Goal: Task Accomplishment & Management: Manage account settings

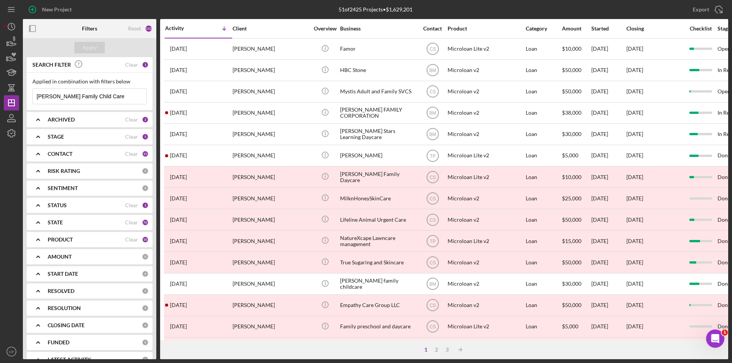
drag, startPoint x: 31, startPoint y: 99, endPoint x: -17, endPoint y: 99, distance: 48.0
click at [0, 99] on html "New Project 51 of 2425 Projects • $1,629,201 Bala Enterprises Export Icon/Expor…" at bounding box center [366, 181] width 732 height 363
click at [93, 46] on div "Apply" at bounding box center [90, 47] width 14 height 11
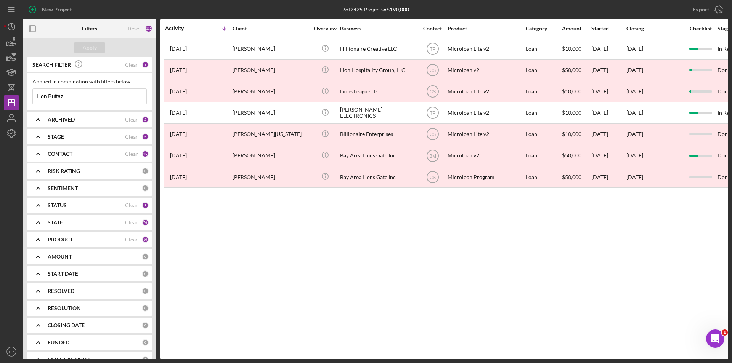
drag, startPoint x: 77, startPoint y: 91, endPoint x: 0, endPoint y: 92, distance: 77.0
click at [0, 92] on div "New Project 7 of 2425 Projects • $190,000 Bala Enterprises Export Icon/Export F…" at bounding box center [366, 181] width 732 height 363
paste input "Meet Me In The Cloud INC"
type input "Meet Me In The Cloud INC"
click at [95, 50] on div "Apply" at bounding box center [90, 47] width 14 height 11
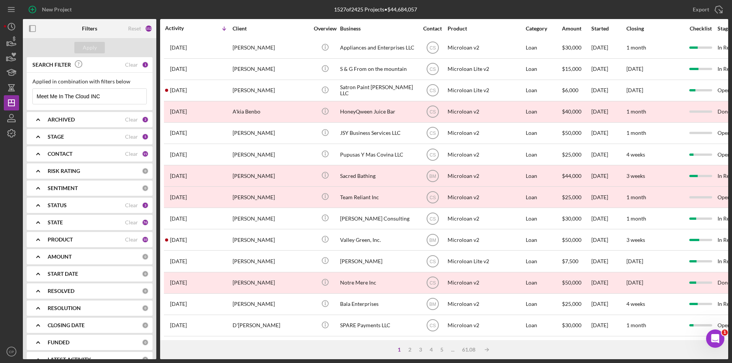
scroll to position [242, 0]
click at [8, 117] on icon "button" at bounding box center [11, 118] width 19 height 19
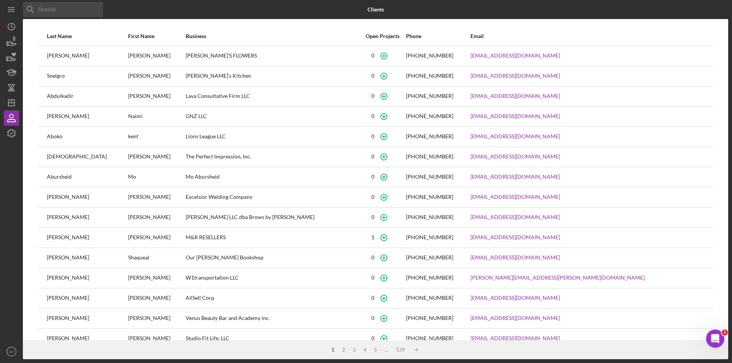
click at [67, 2] on div "Icon/Menu Close" at bounding box center [63, 9] width 80 height 19
click at [64, 12] on input at bounding box center [63, 9] width 80 height 15
paste input "[PERSON_NAME]"
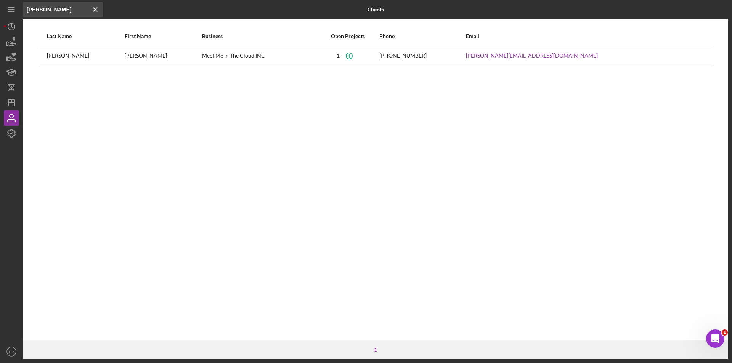
type input "[PERSON_NAME]"
drag, startPoint x: 267, startPoint y: 58, endPoint x: 172, endPoint y: 59, distance: 94.9
click at [172, 59] on tr "[PERSON_NAME] Meet Me In The Cloud INC [PHONE_NUMBER] [PERSON_NAME][EMAIL_ADDRE…" at bounding box center [375, 56] width 674 height 20
copy tr "Meet Me In The Cloud INC"
click at [10, 105] on icon "Icon/Dashboard" at bounding box center [11, 102] width 19 height 19
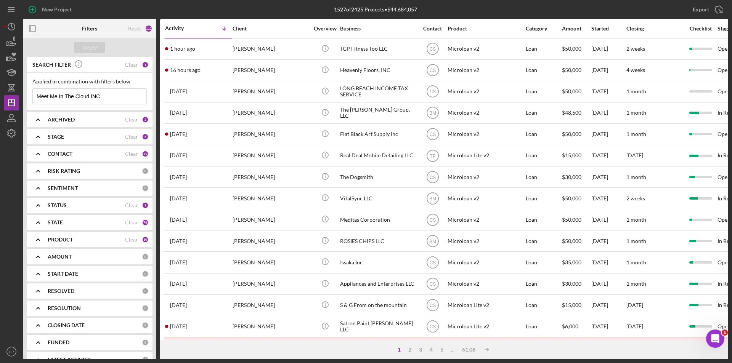
drag, startPoint x: 123, startPoint y: 98, endPoint x: -13, endPoint y: 102, distance: 136.9
click at [0, 102] on html "New Project 1527 of 2425 Projects • $44,684,057 Meet Me In The Cloud INC Export…" at bounding box center [366, 181] width 732 height 363
paste input
type input "Meet Me In The Cloud INC"
click at [86, 48] on div "Apply" at bounding box center [90, 47] width 14 height 11
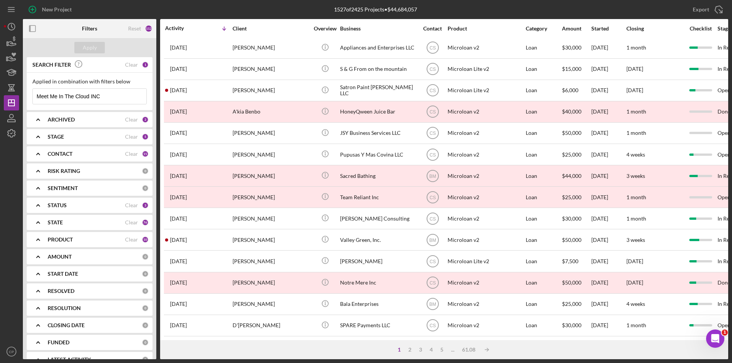
scroll to position [242, 0]
click at [12, 119] on icon "button" at bounding box center [11, 118] width 19 height 19
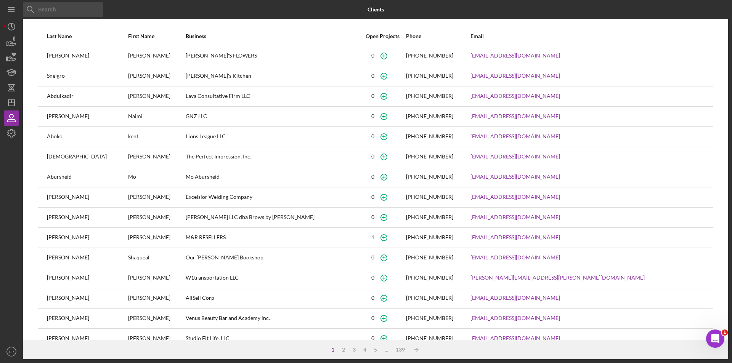
click at [44, 18] on div "Icon/Menu Close" at bounding box center [63, 9] width 80 height 19
click at [47, 10] on input at bounding box center [63, 9] width 80 height 15
paste input "Meet Me In The Cloud INC"
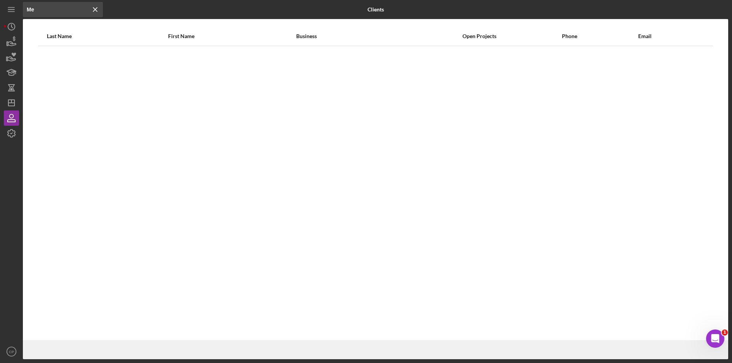
type input "M"
click at [58, 10] on input at bounding box center [63, 9] width 80 height 15
paste input "[PERSON_NAME]"
click at [40, 10] on input "[PERSON_NAME]" at bounding box center [63, 9] width 80 height 15
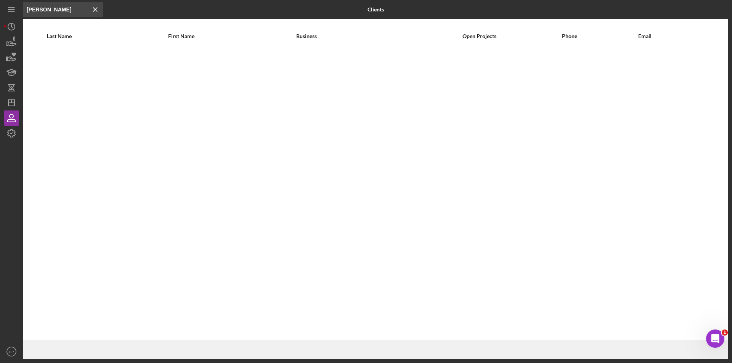
click at [37, 10] on input "[PERSON_NAME]" at bounding box center [63, 9] width 80 height 15
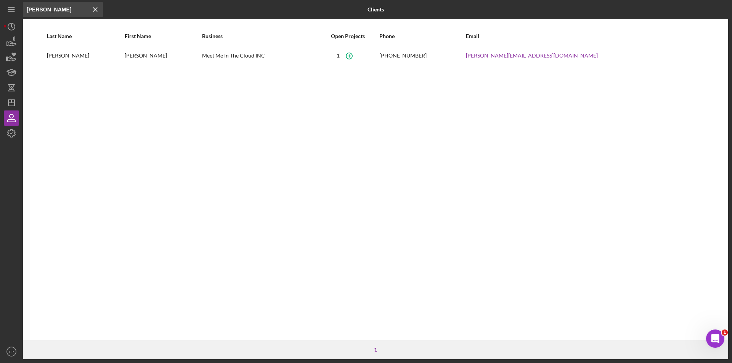
type input "[PERSON_NAME]"
drag, startPoint x: 190, startPoint y: 56, endPoint x: 251, endPoint y: 56, distance: 61.7
click at [251, 56] on div "Meet Me In The Cloud INC" at bounding box center [259, 55] width 114 height 19
copy div "Meet Me In The Cloud INC"
click at [7, 101] on icon "Icon/Dashboard" at bounding box center [11, 102] width 19 height 19
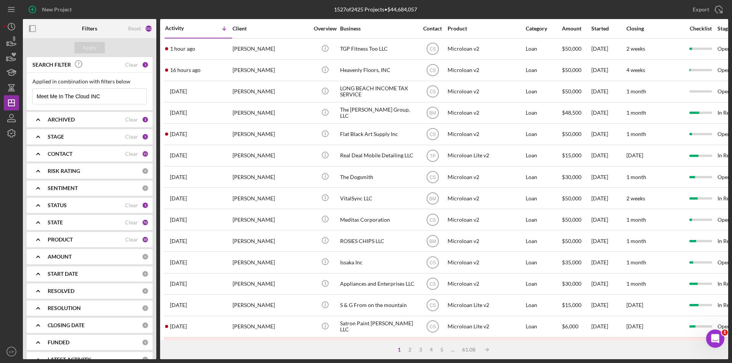
click at [50, 96] on input "Meet Me In The Cloud INC" at bounding box center [90, 96] width 114 height 15
type input "Meet Me In The Cloud INC"
click at [88, 49] on div "Apply" at bounding box center [90, 47] width 14 height 11
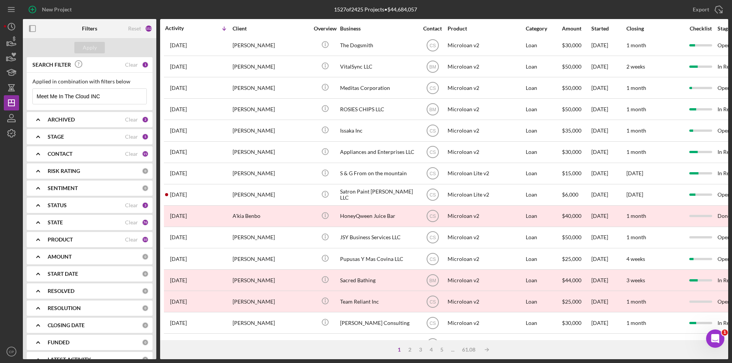
scroll to position [128, 0]
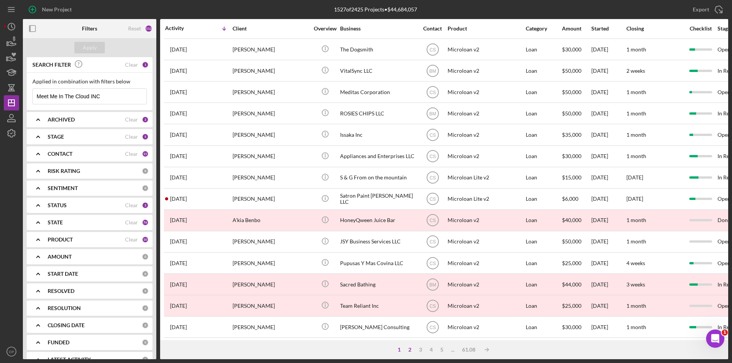
click at [410, 353] on div "2" at bounding box center [409, 350] width 11 height 6
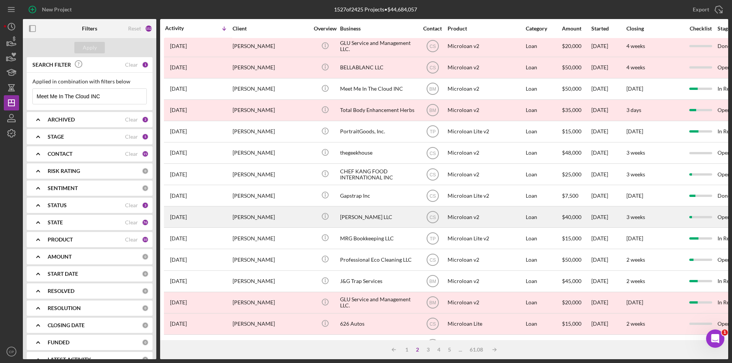
scroll to position [0, 0]
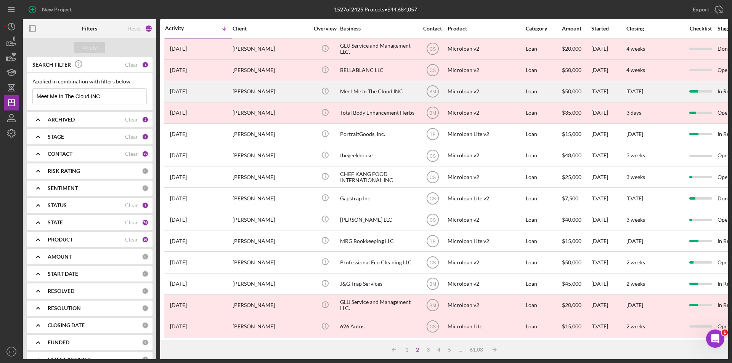
click at [359, 94] on div "Meet Me In The Cloud INC" at bounding box center [378, 92] width 76 height 20
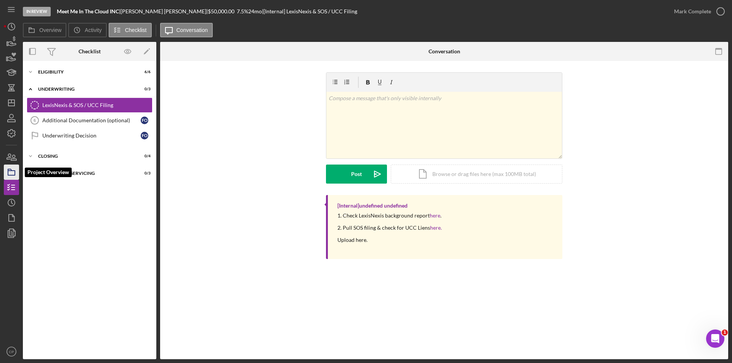
click at [7, 176] on icon "button" at bounding box center [11, 172] width 19 height 19
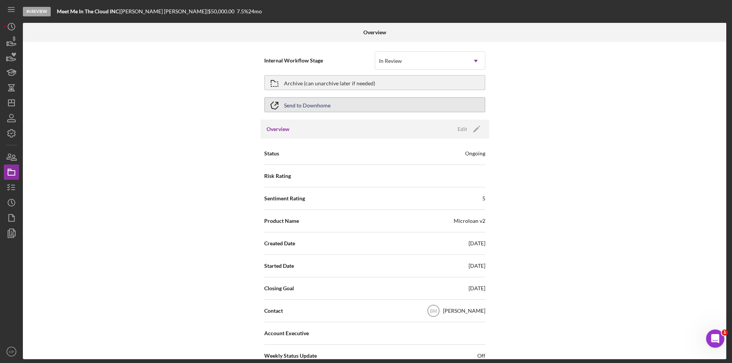
click at [357, 105] on button "Send to Downhome" at bounding box center [374, 104] width 221 height 15
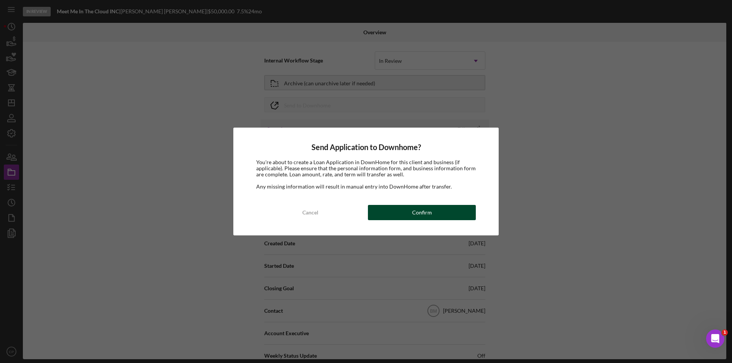
click at [426, 210] on div "Confirm" at bounding box center [422, 212] width 20 height 15
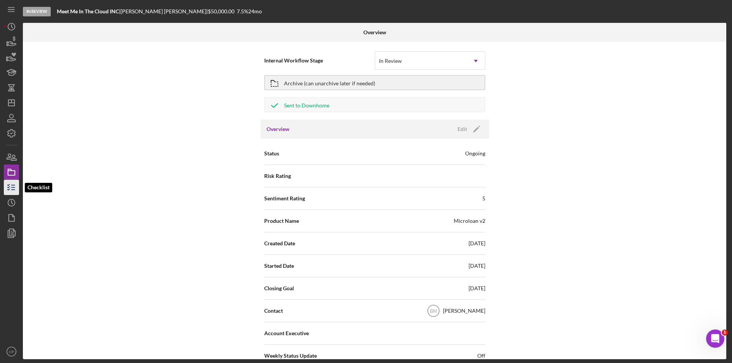
click at [12, 186] on icon "button" at bounding box center [11, 187] width 19 height 19
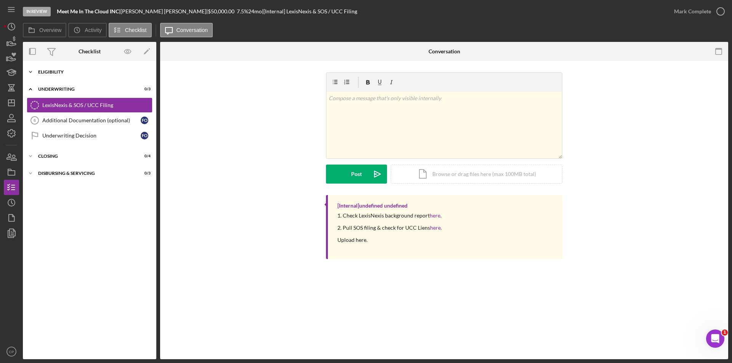
click at [57, 73] on div "Eligibility" at bounding box center [92, 72] width 109 height 5
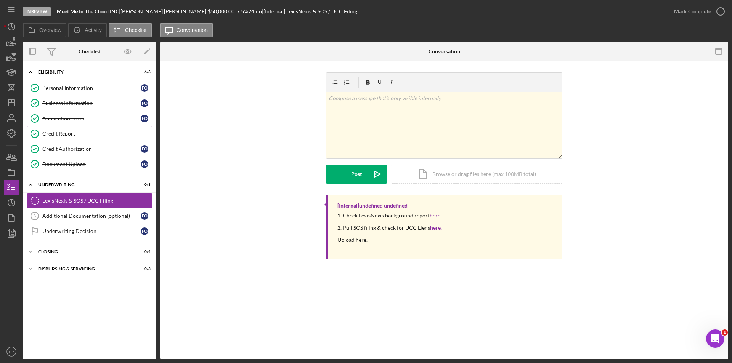
click at [60, 133] on div "Credit Report" at bounding box center [97, 134] width 110 height 6
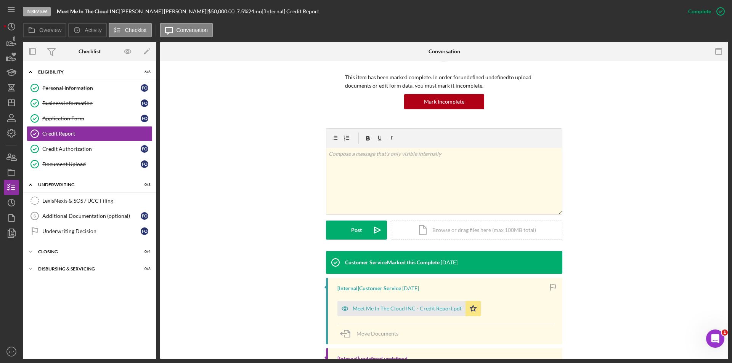
scroll to position [117, 0]
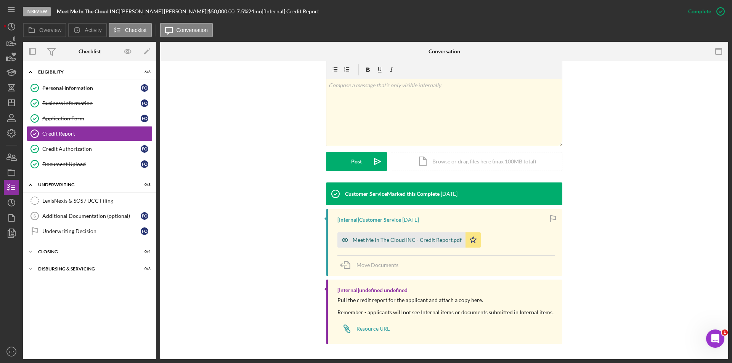
click at [396, 234] on div "Meet Me In The Cloud INC - Credit Report.pdf" at bounding box center [401, 239] width 128 height 15
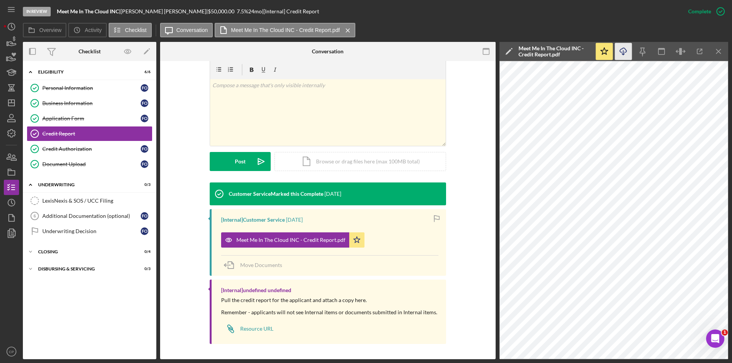
click at [623, 52] on line "button" at bounding box center [623, 52] width 0 height 4
click at [56, 150] on div "Credit Authorization" at bounding box center [91, 149] width 98 height 6
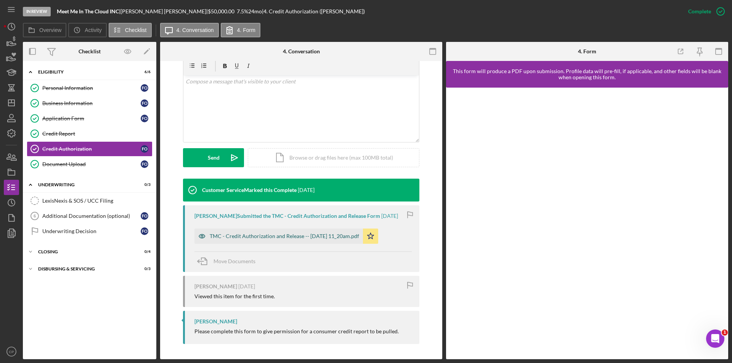
click at [278, 235] on div "TMC - Credit Authorization and Release -- [DATE] 11_20am.pdf" at bounding box center [284, 236] width 149 height 6
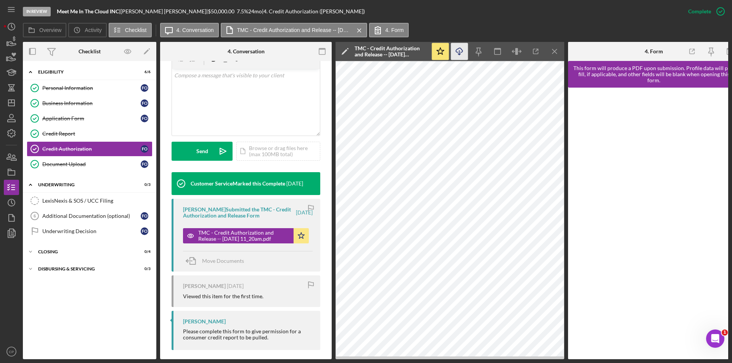
click at [453, 52] on icon "Icon/Download" at bounding box center [459, 51] width 17 height 17
click at [82, 168] on link "Document Upload Document Upload F O" at bounding box center [90, 164] width 126 height 15
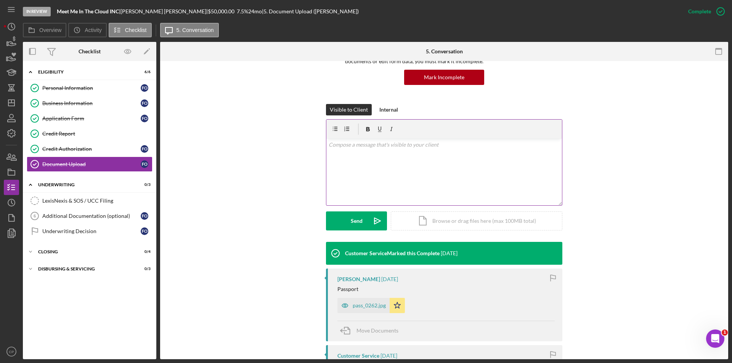
scroll to position [191, 0]
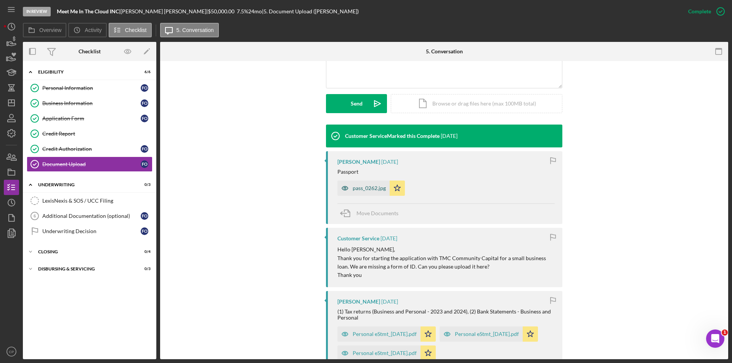
click at [366, 189] on div "pass_0262.jpg" at bounding box center [368, 188] width 33 height 6
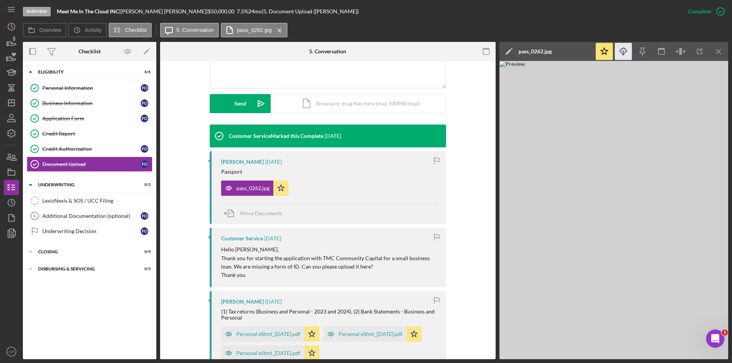
click at [621, 51] on icon "Icon/Download" at bounding box center [623, 51] width 17 height 17
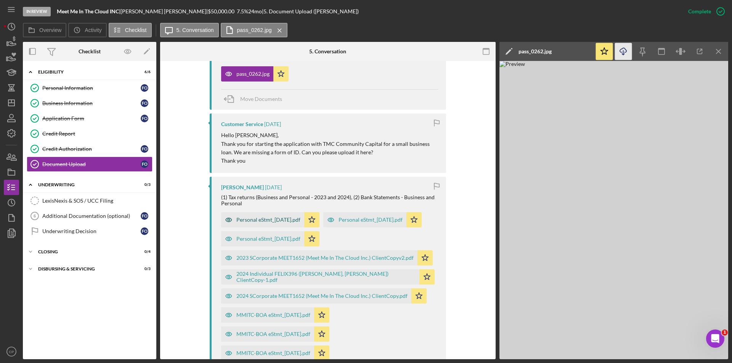
click at [250, 220] on div "Personal eStmt_[DATE].pdf" at bounding box center [268, 220] width 64 height 6
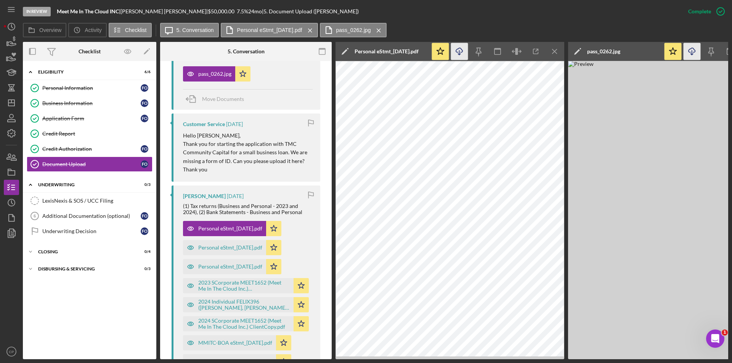
click at [458, 53] on icon "Icon/Download" at bounding box center [459, 51] width 17 height 17
click at [223, 249] on div "Personal eStmt_[DATE].pdf" at bounding box center [230, 248] width 64 height 6
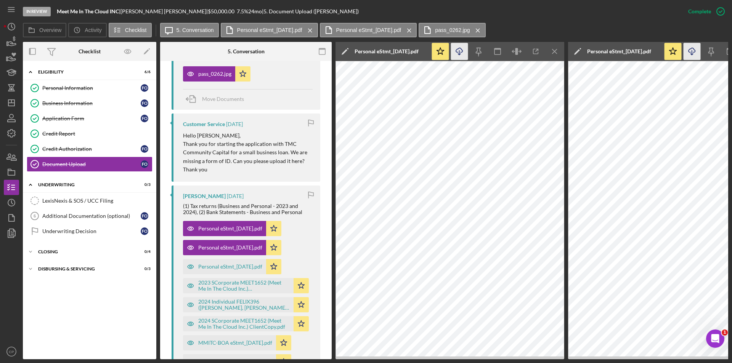
click at [465, 49] on icon "Icon/Download" at bounding box center [459, 51] width 17 height 17
click at [226, 271] on div "Personal eStmt_[DATE].pdf" at bounding box center [224, 266] width 83 height 15
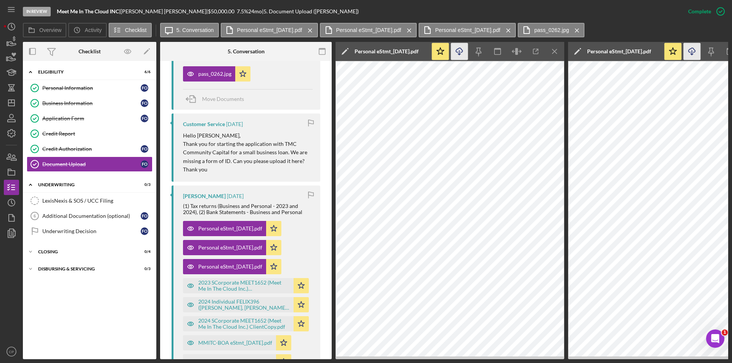
click at [458, 50] on icon "Icon/Download" at bounding box center [459, 51] width 17 height 17
click at [222, 292] on div "2023 SCorporate MEET1652 (Meet Me In The Cloud Inc.) ClientCopyv2.pdf" at bounding box center [238, 285] width 111 height 15
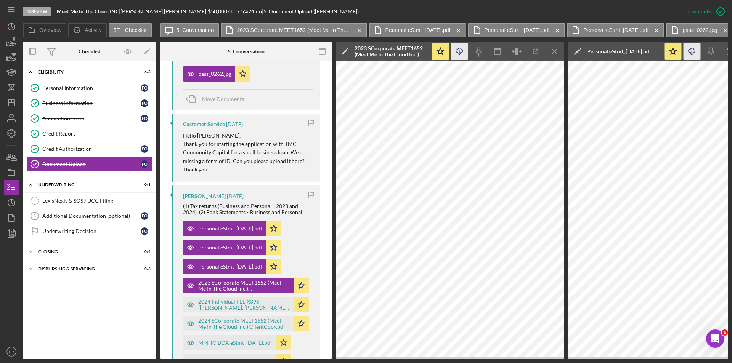
click at [458, 51] on icon "Icon/Download" at bounding box center [459, 51] width 17 height 17
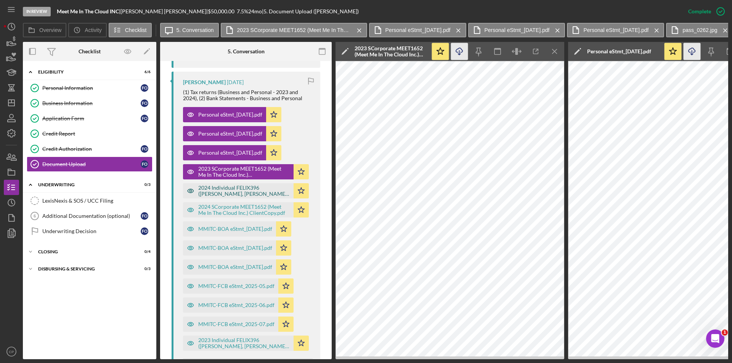
scroll to position [428, 0]
click at [215, 193] on div "2024 Individual FELIX396 ([PERSON_NAME], [PERSON_NAME]) ClientCopy-1.pdf" at bounding box center [243, 190] width 91 height 12
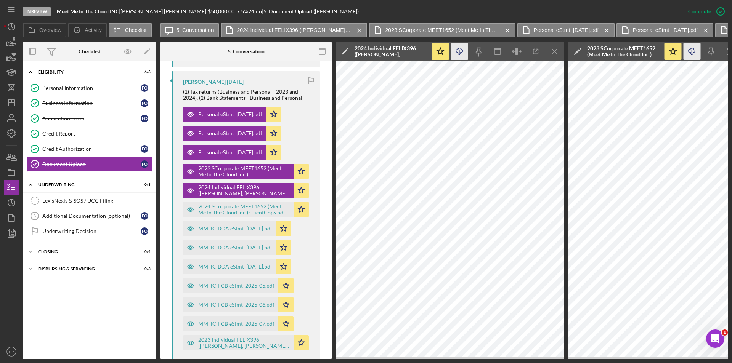
click at [462, 50] on icon "Icon/Download" at bounding box center [459, 51] width 17 height 17
click at [235, 215] on div "2024 SCorporate MEET1652 (Meet Me In The Cloud Inc.) ClientCopy.pdf" at bounding box center [243, 209] width 91 height 12
click at [458, 53] on icon "Icon/Download" at bounding box center [459, 51] width 17 height 17
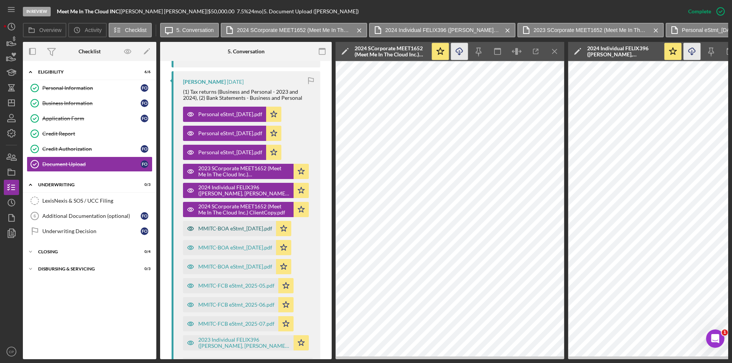
click at [223, 233] on div "MMITC-BOA eStmt_[DATE].pdf" at bounding box center [229, 228] width 93 height 15
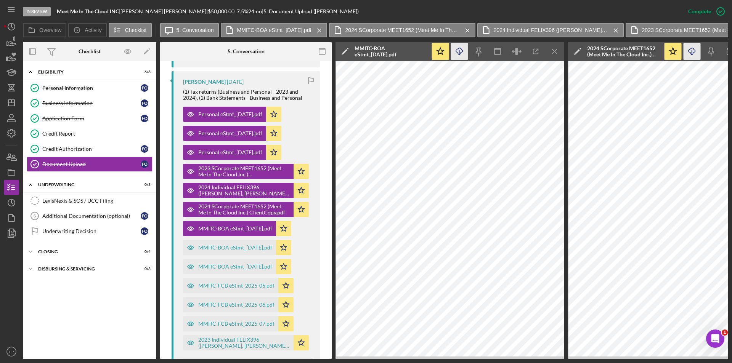
click at [463, 48] on icon "Icon/Download" at bounding box center [459, 51] width 17 height 17
click at [235, 250] on div "MMITC-BOA eStmt_[DATE].pdf" at bounding box center [229, 247] width 93 height 15
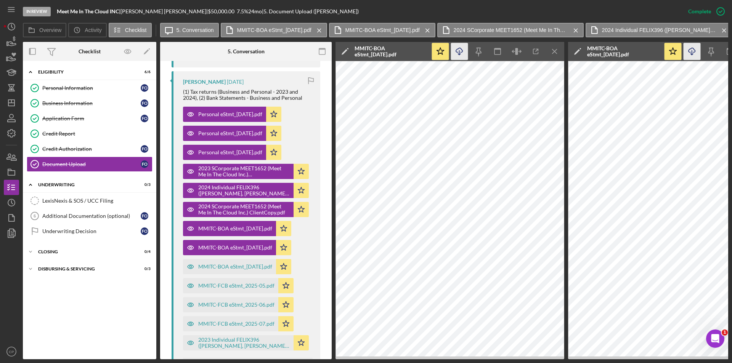
click at [461, 55] on icon "Icon/Download" at bounding box center [459, 51] width 17 height 17
click at [203, 269] on div "MMITC-BOA eStmt_[DATE].pdf" at bounding box center [235, 267] width 74 height 6
click at [459, 54] on line "button" at bounding box center [459, 52] width 0 height 4
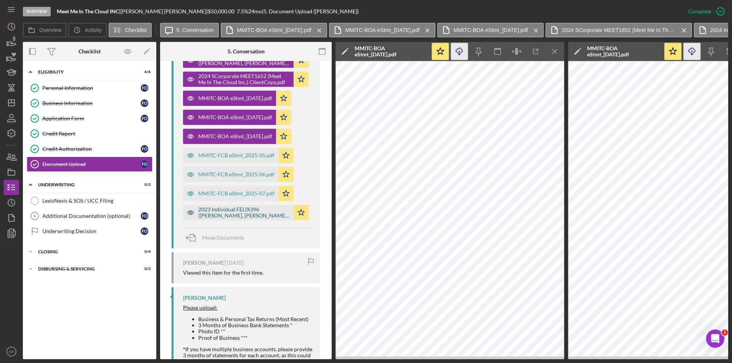
scroll to position [580, 0]
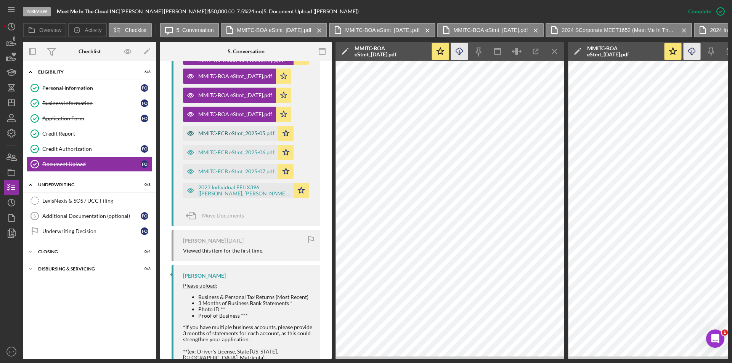
click at [230, 130] on div "MMITC-FCB eStmt_2025-05.pdf" at bounding box center [236, 133] width 76 height 6
click at [460, 52] on icon "button" at bounding box center [459, 50] width 6 height 4
click at [233, 151] on div "MMITC-FCB eStmt_2025-06.pdf" at bounding box center [236, 152] width 76 height 6
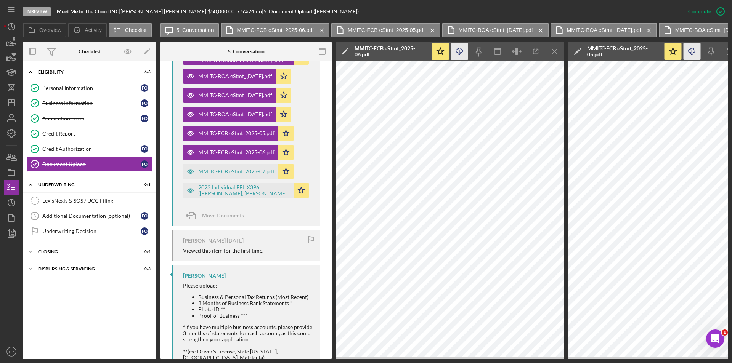
click at [456, 57] on icon "Icon/Download" at bounding box center [459, 51] width 17 height 17
click at [217, 173] on div "MMITC-FCB eStmt_2025-07.pdf" at bounding box center [236, 171] width 76 height 6
click at [466, 50] on icon "Icon/Download" at bounding box center [459, 51] width 17 height 17
click at [216, 186] on div "2023 Individual FELIX396 ([PERSON_NAME], [PERSON_NAME]) ClientCopy.pdf" at bounding box center [243, 190] width 91 height 12
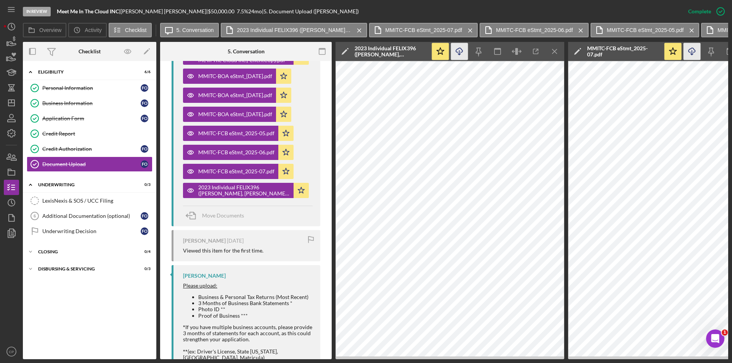
click at [457, 53] on icon "Icon/Download" at bounding box center [459, 51] width 17 height 17
click at [62, 101] on div "Business Information" at bounding box center [91, 103] width 98 height 6
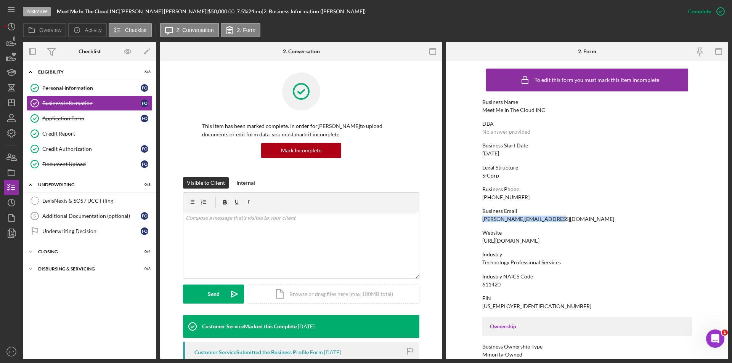
drag, startPoint x: 512, startPoint y: 219, endPoint x: 554, endPoint y: 221, distance: 42.0
click at [554, 221] on form "To edit this form you must mark this item incomplete Business Name Meet Me In T…" at bounding box center [587, 210] width 282 height 298
copy div "[PERSON_NAME][EMAIL_ADDRESS][DOMAIN_NAME]"
click at [66, 165] on div "Document Upload" at bounding box center [91, 164] width 98 height 6
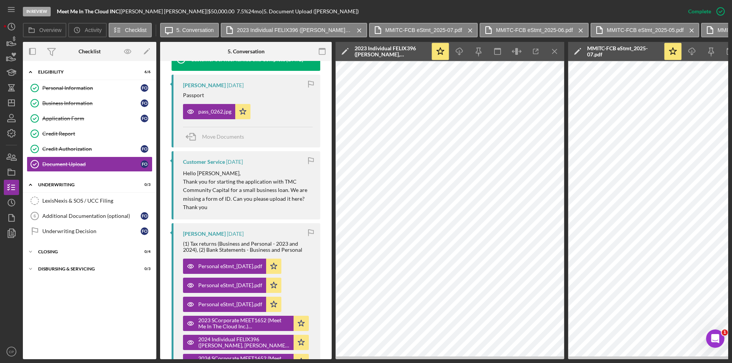
scroll to position [305, 0]
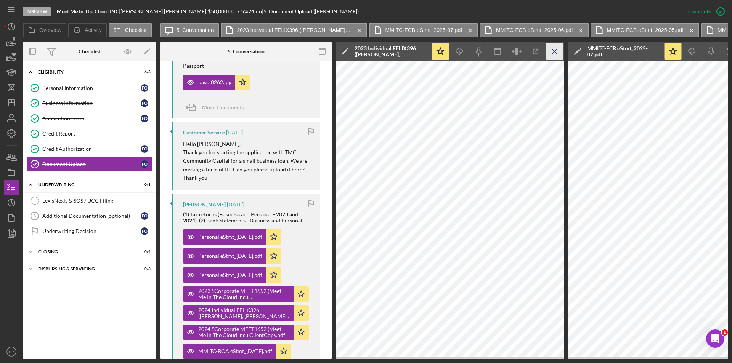
click at [554, 52] on line "button" at bounding box center [554, 51] width 4 height 4
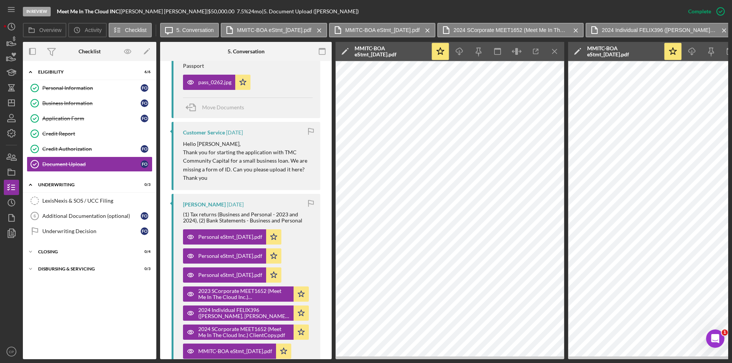
click at [554, 52] on line "button" at bounding box center [554, 51] width 4 height 4
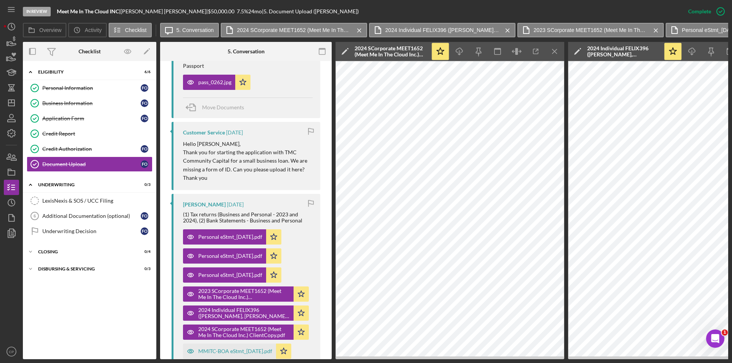
click at [554, 52] on line "button" at bounding box center [554, 51] width 4 height 4
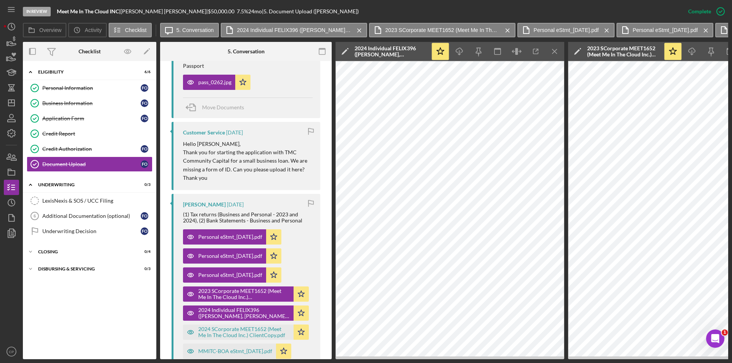
click at [554, 52] on line "button" at bounding box center [554, 51] width 4 height 4
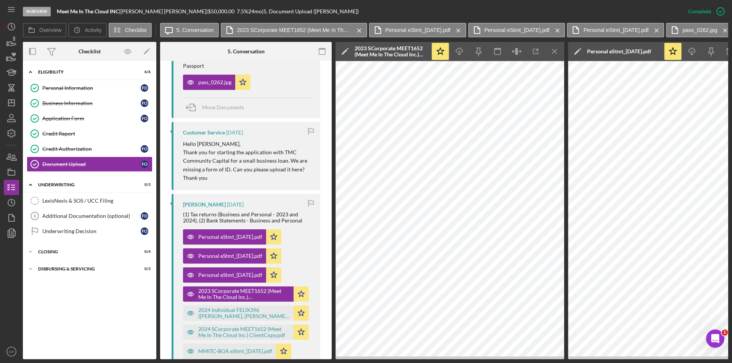
click at [554, 52] on line "button" at bounding box center [554, 51] width 4 height 4
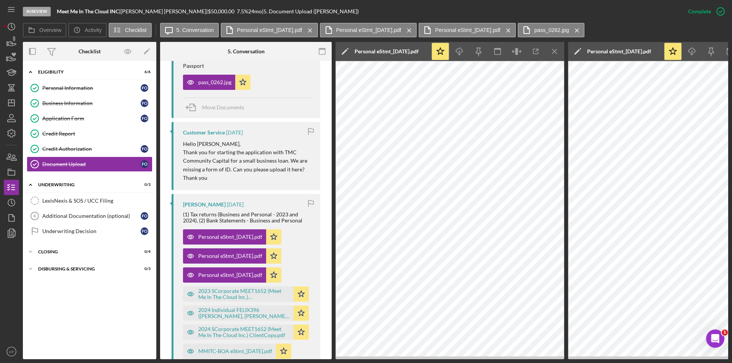
click at [554, 52] on line "button" at bounding box center [554, 51] width 4 height 4
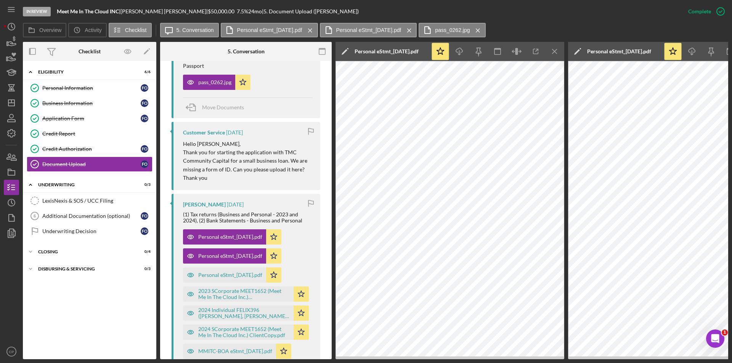
click at [554, 52] on line "button" at bounding box center [554, 51] width 4 height 4
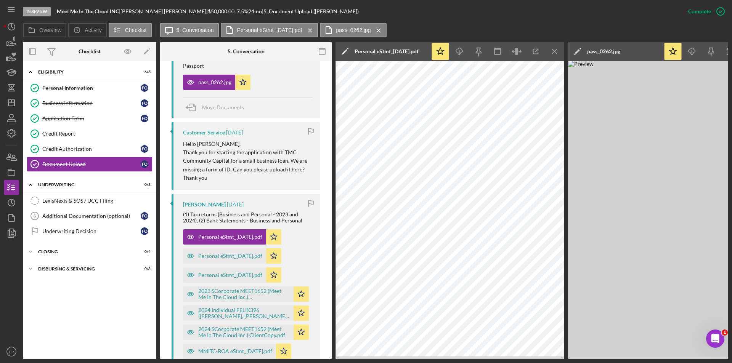
click at [554, 52] on line "button" at bounding box center [554, 51] width 4 height 4
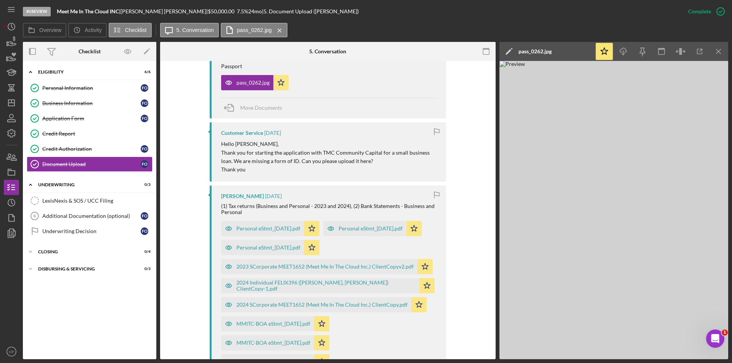
click at [554, 52] on div "Icon/Edit pass_0262.jpg" at bounding box center [546, 51] width 95 height 19
